Goal: Find specific page/section: Find specific page/section

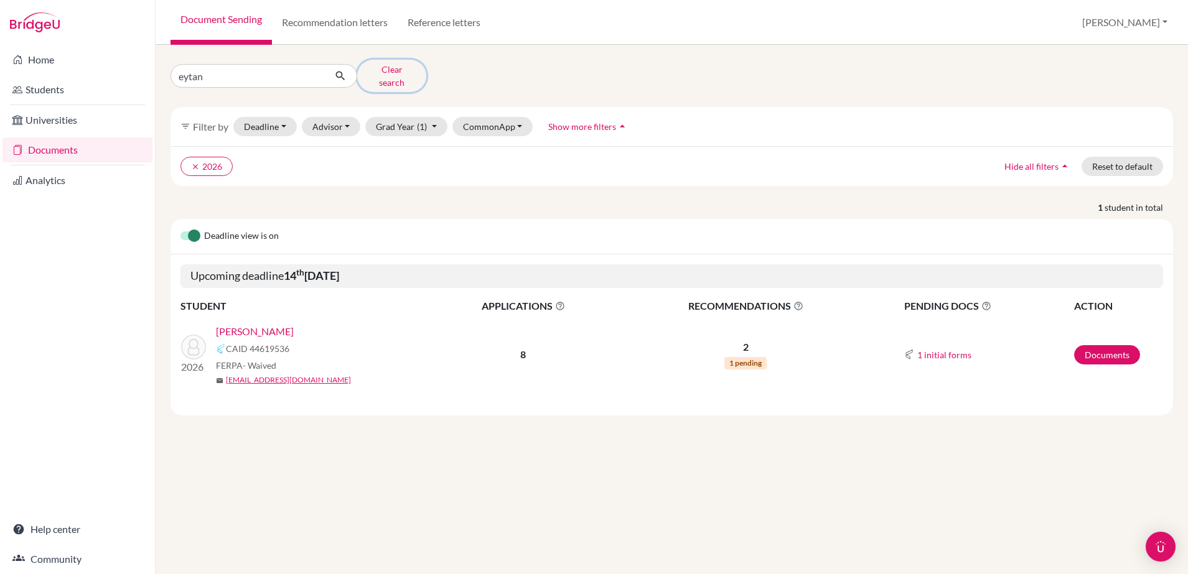
click at [399, 67] on button "Clear search" at bounding box center [391, 76] width 69 height 32
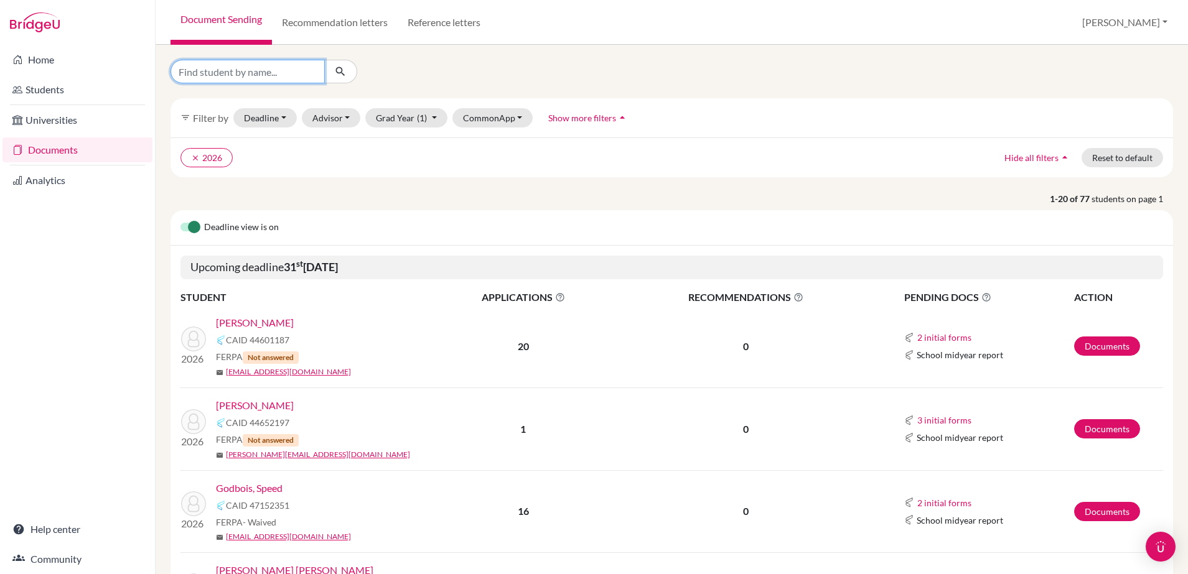
click at [271, 72] on input "Find student by name..." at bounding box center [247, 72] width 154 height 24
type input "posto"
click at [336, 70] on icon "submit" at bounding box center [340, 71] width 12 height 12
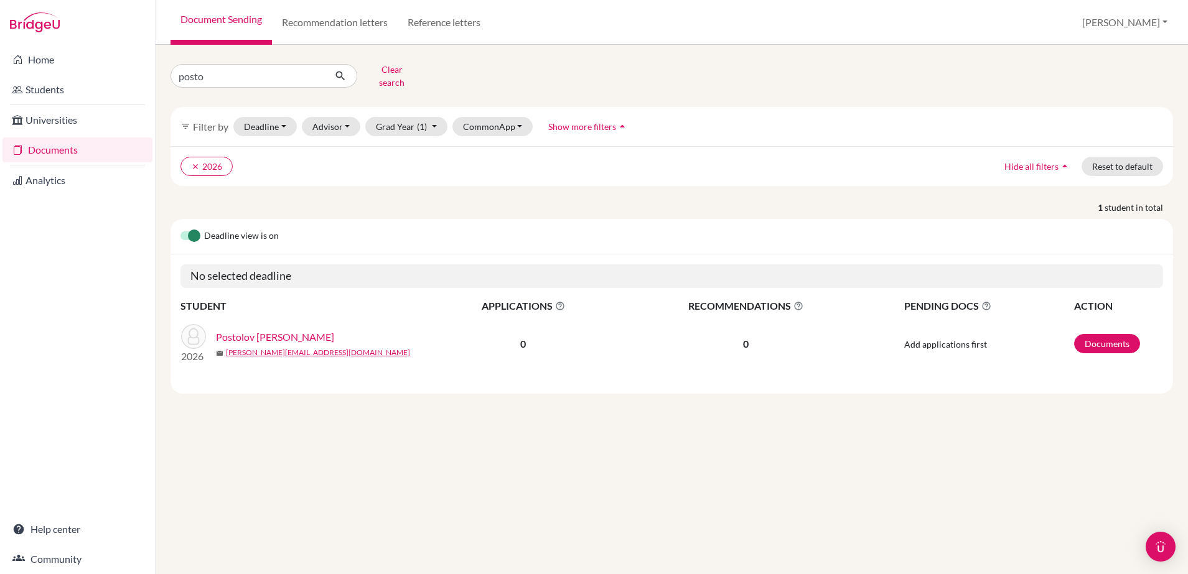
click at [257, 330] on link "Postolov [PERSON_NAME]" at bounding box center [275, 337] width 118 height 15
